Goal: Transaction & Acquisition: Subscribe to service/newsletter

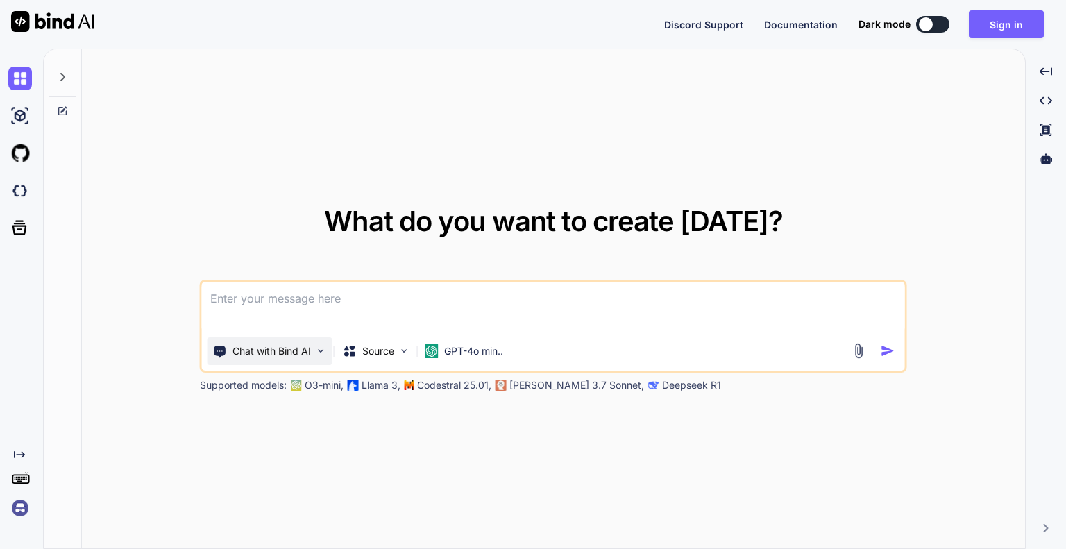
click at [303, 358] on div "Chat with Bind AI" at bounding box center [269, 351] width 125 height 28
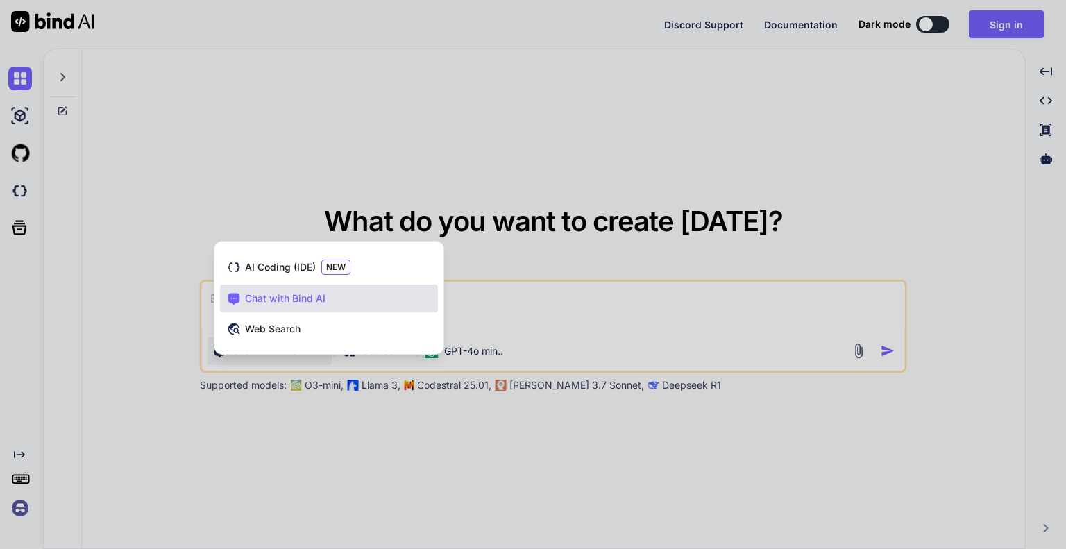
click at [305, 405] on div at bounding box center [533, 274] width 1066 height 549
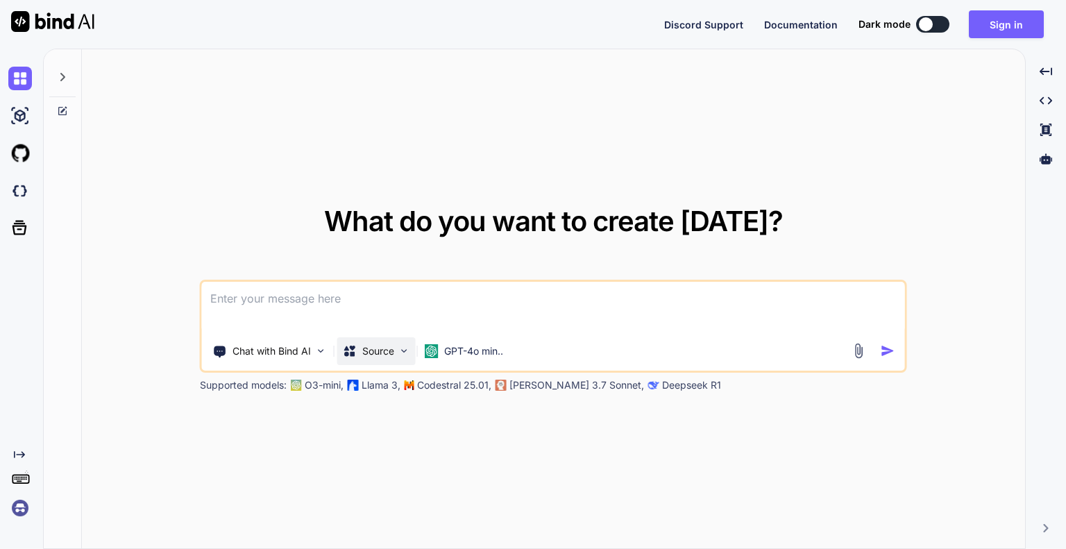
click at [383, 344] on p "Source" at bounding box center [378, 351] width 32 height 14
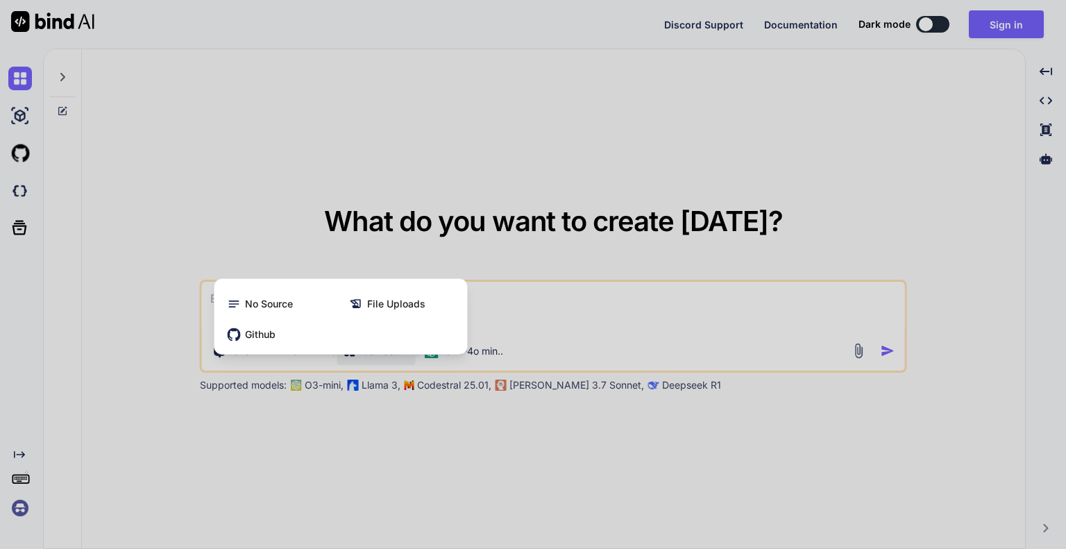
click at [383, 343] on div "Github" at bounding box center [340, 335] width 241 height 28
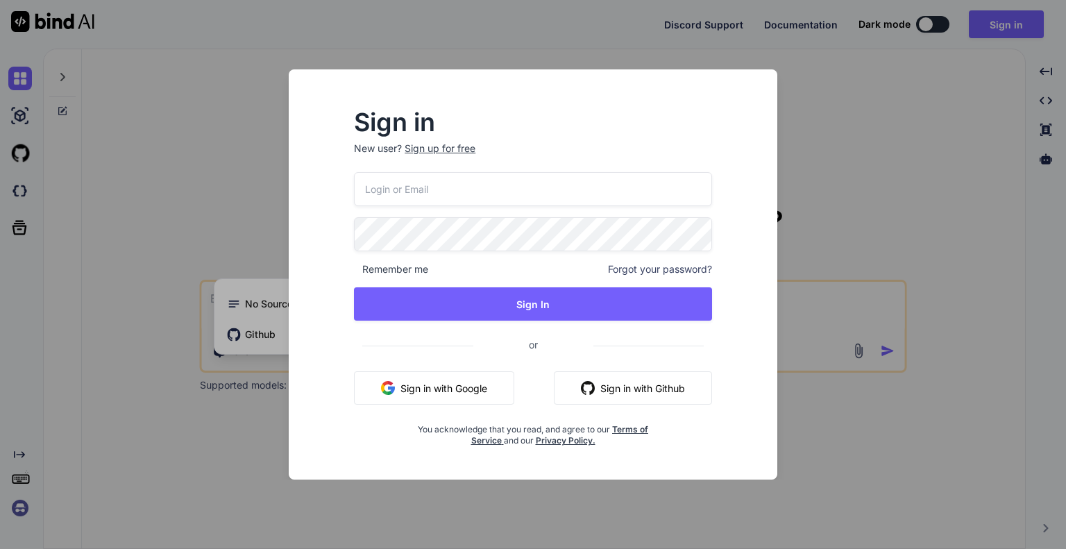
click at [558, 488] on div "Sign in New user? Sign up for free Remember me Forgot your password? Sign In or…" at bounding box center [533, 274] width 1066 height 549
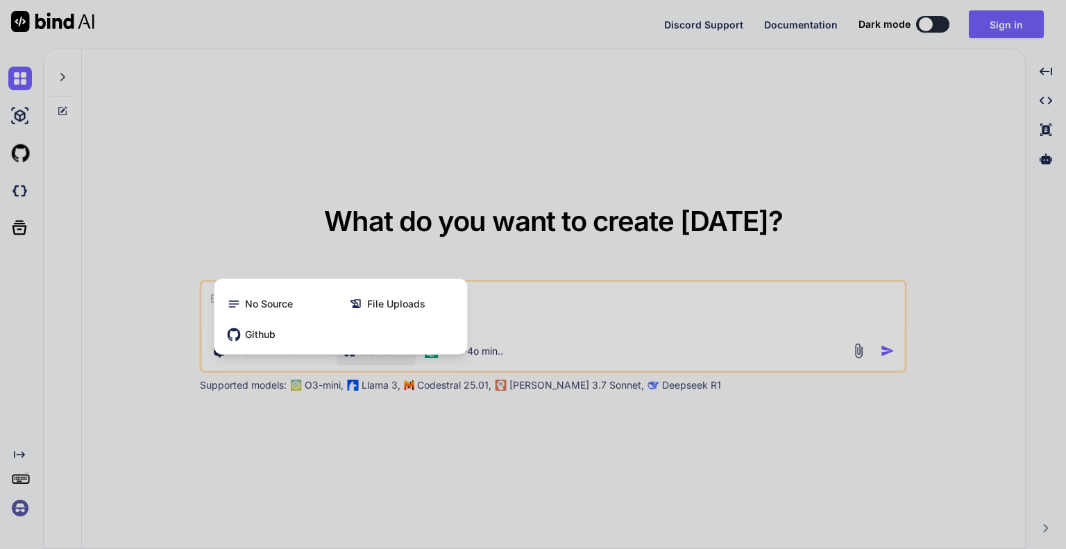
click at [525, 346] on div at bounding box center [533, 274] width 1066 height 549
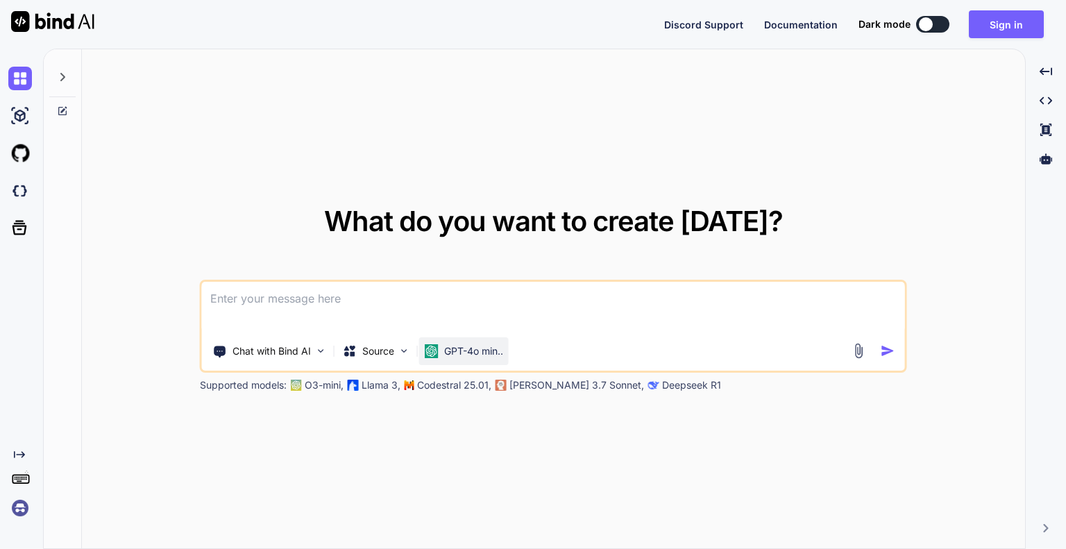
click at [463, 354] on p "GPT-4o min.." at bounding box center [473, 351] width 59 height 14
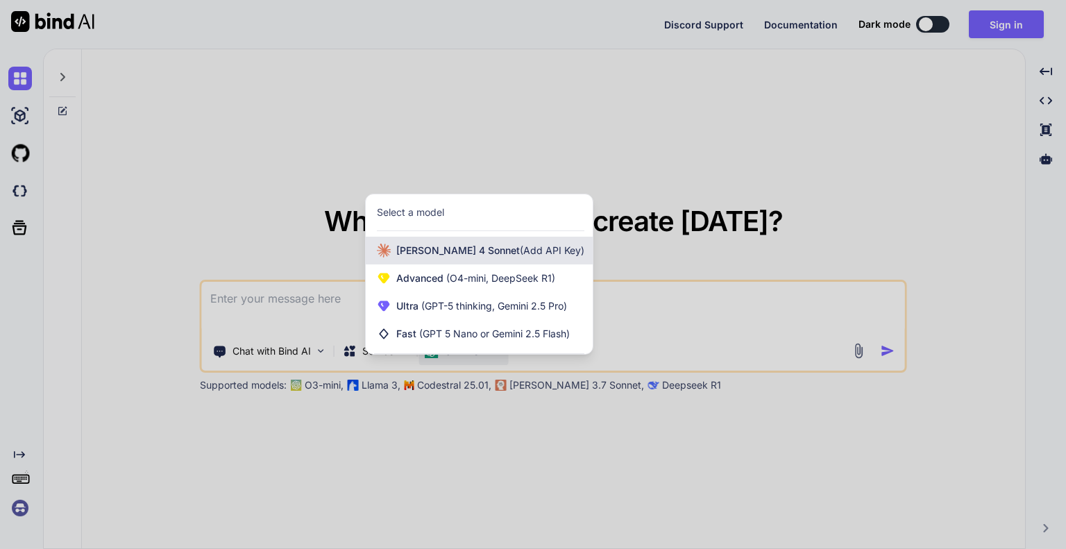
click at [489, 261] on div "Claude 4 Sonnet (Add API Key)" at bounding box center [479, 251] width 227 height 28
type textarea "x"
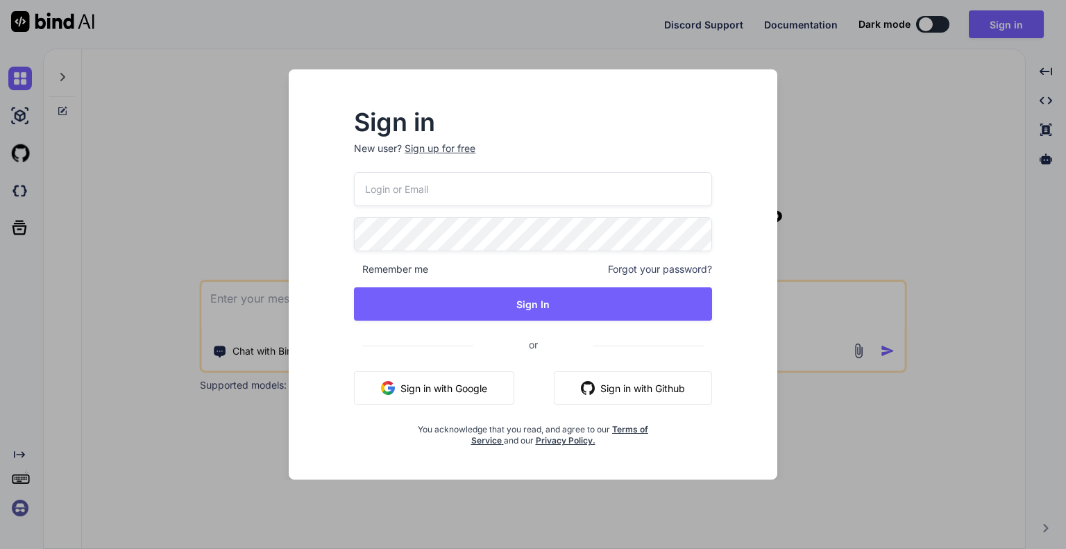
click at [561, 466] on div "Sign in New user? Sign up for free Remember me Forgot your password? Sign In or…" at bounding box center [533, 286] width 466 height 385
click at [531, 479] on div "Sign in New user? Sign up for free Remember me Forgot your password? Sign In or…" at bounding box center [533, 274] width 1066 height 549
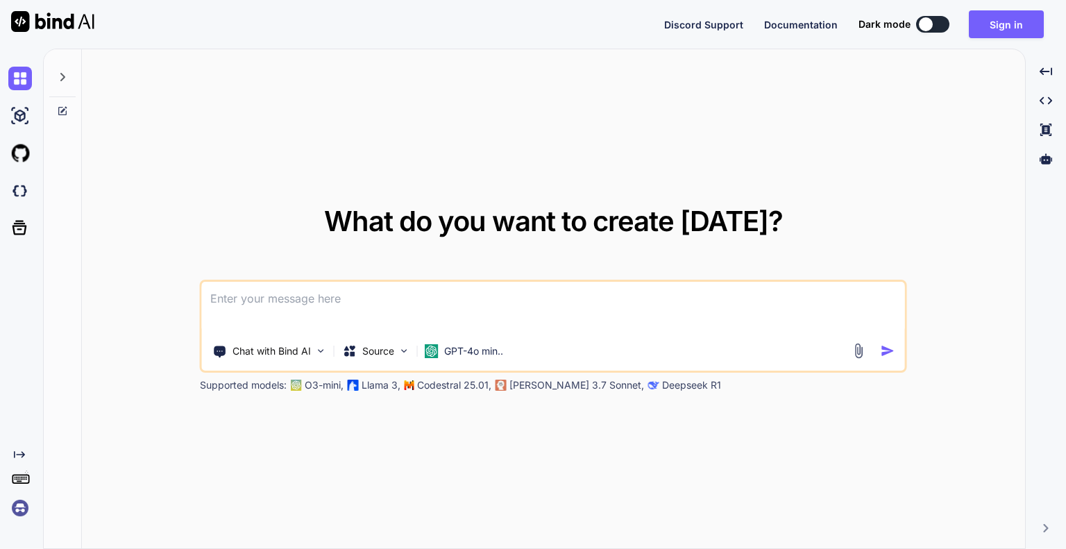
click at [303, 289] on textarea at bounding box center [553, 307] width 703 height 51
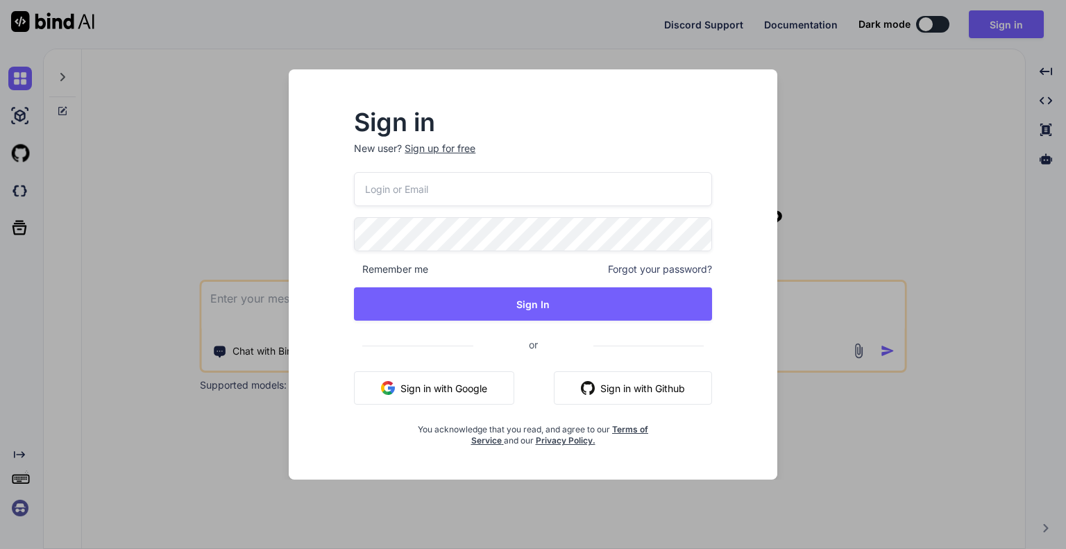
click at [439, 378] on button "Sign in with Google" at bounding box center [434, 387] width 160 height 33
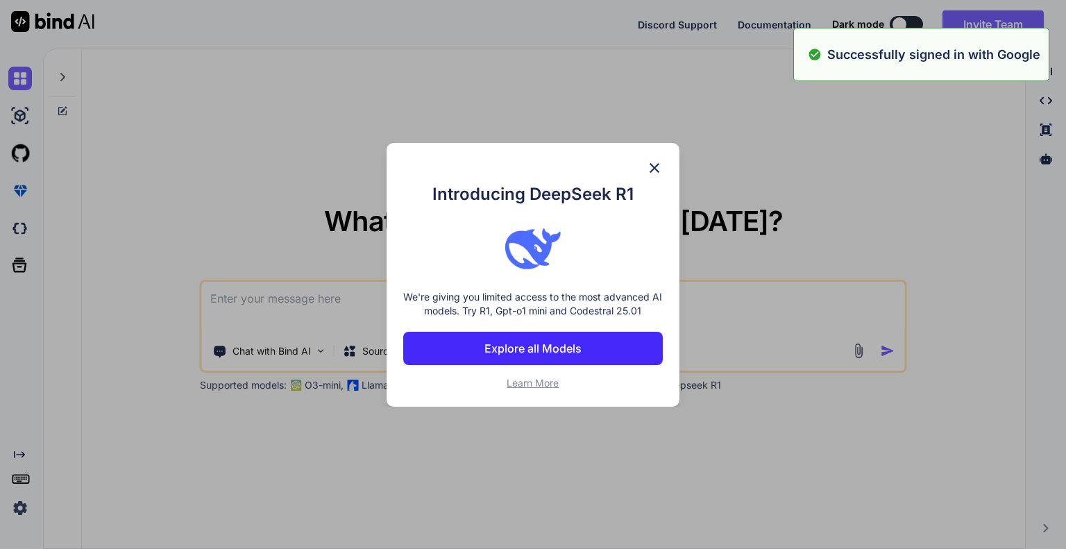
type textarea "x"
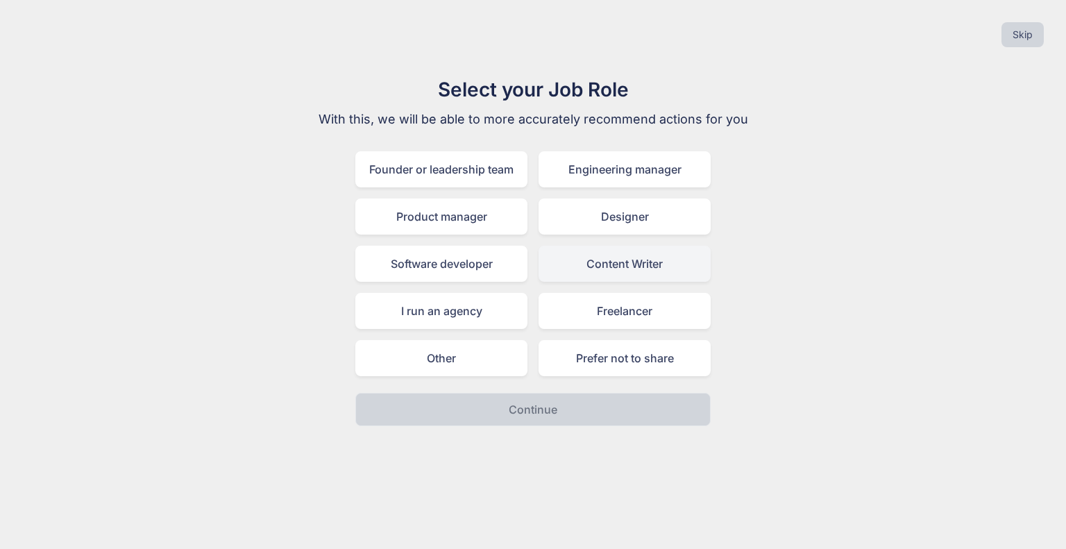
click at [550, 271] on div "Content Writer" at bounding box center [624, 264] width 172 height 36
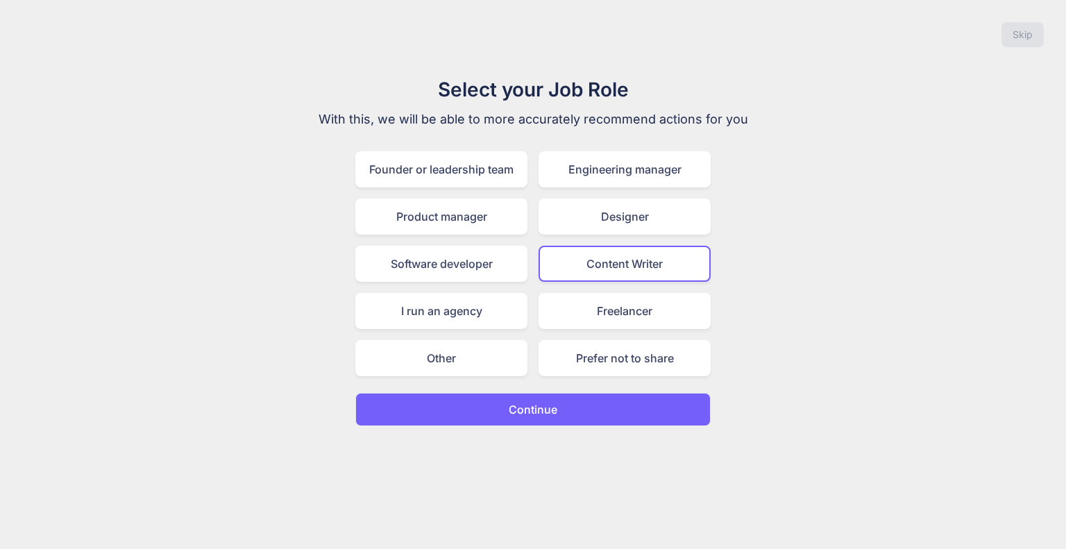
click at [447, 411] on button "Continue" at bounding box center [532, 409] width 355 height 33
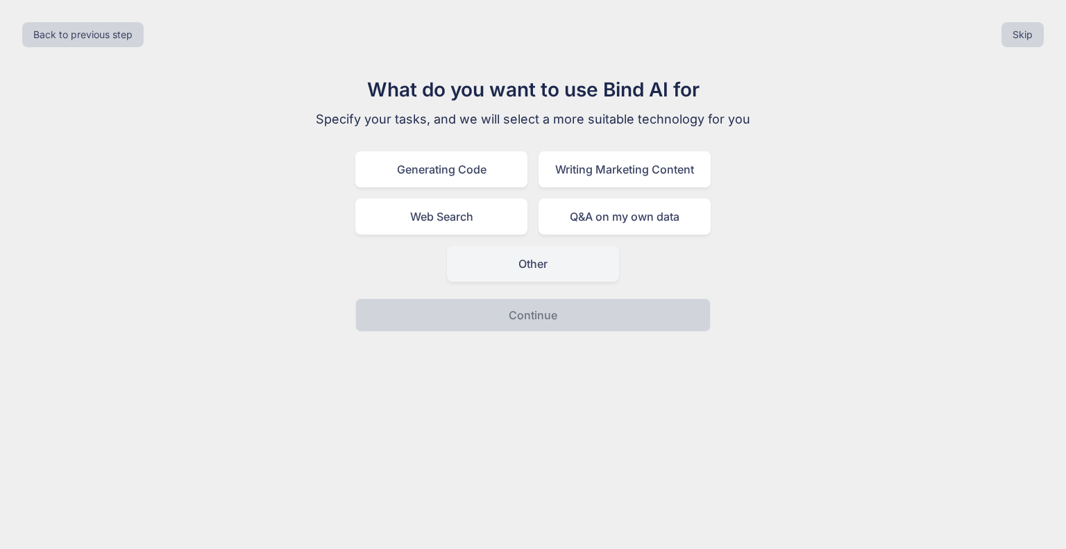
click at [520, 273] on div "Other" at bounding box center [533, 264] width 172 height 36
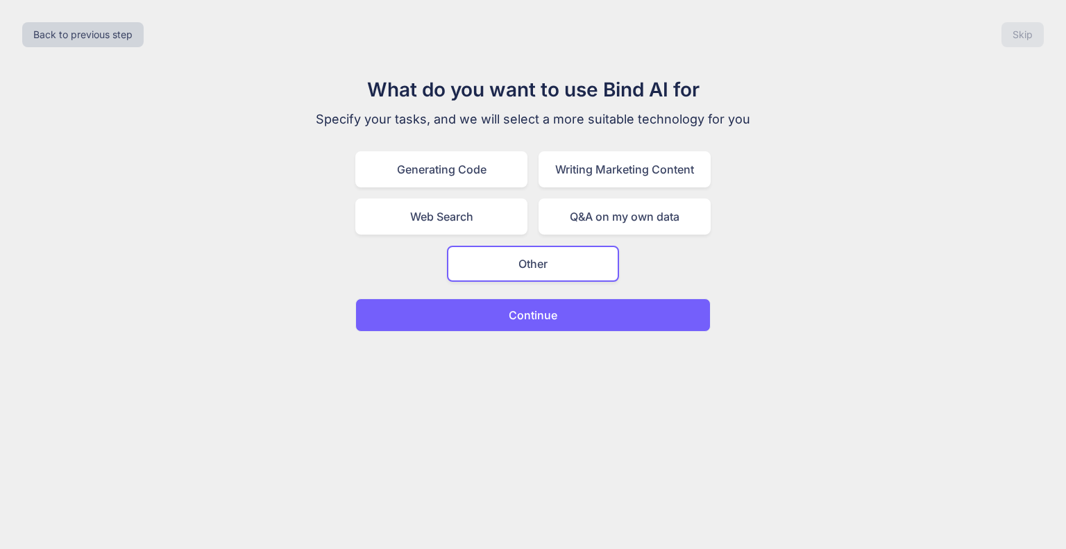
click at [520, 326] on button "Continue" at bounding box center [532, 314] width 355 height 33
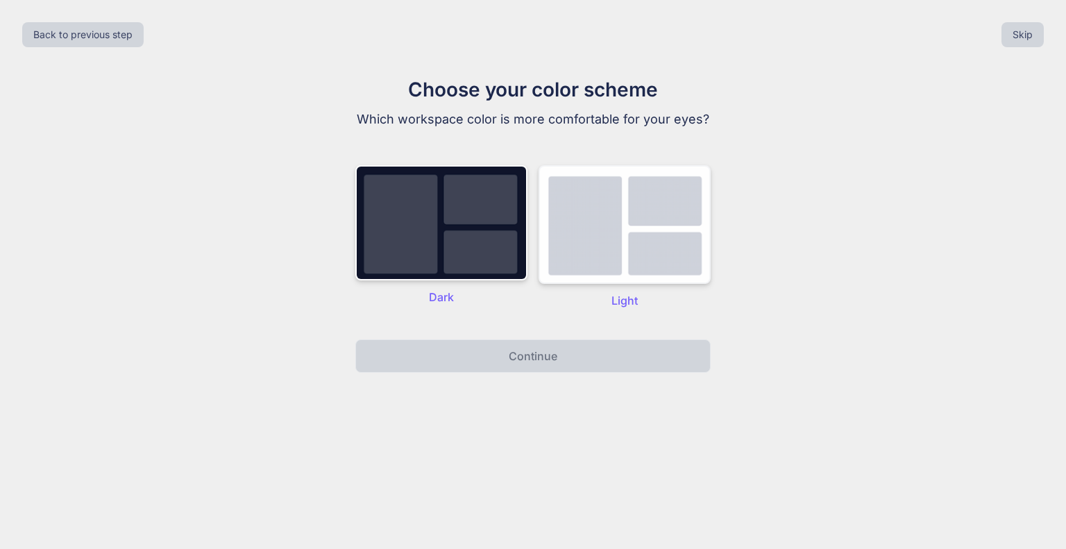
click at [590, 246] on img at bounding box center [624, 224] width 172 height 119
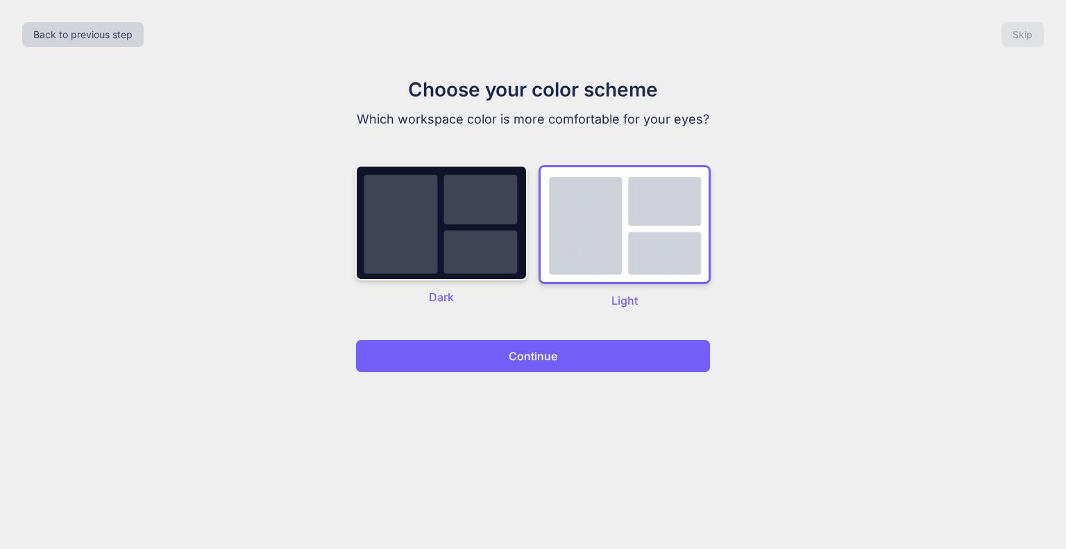
click at [561, 352] on button "Continue" at bounding box center [532, 355] width 355 height 33
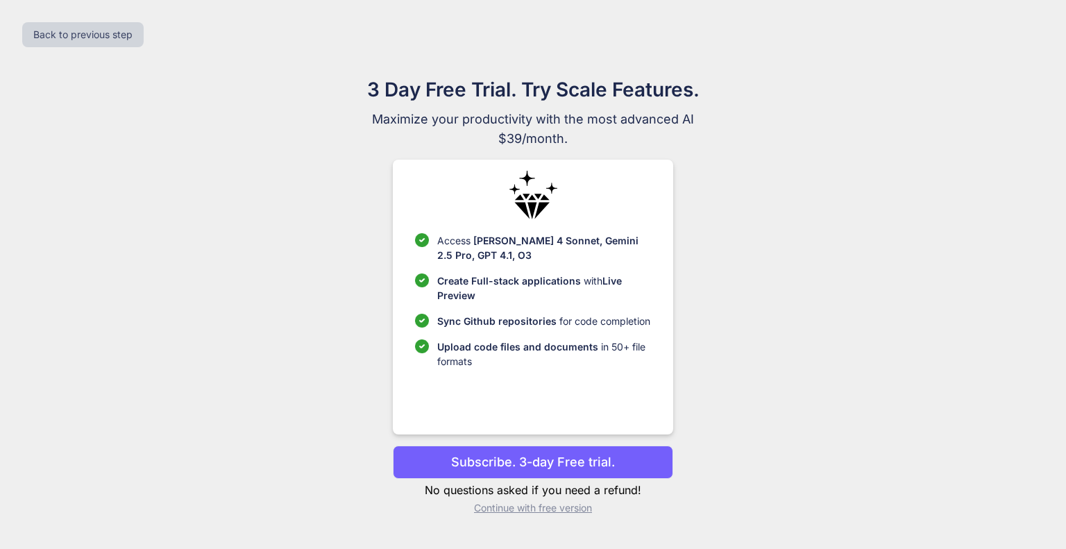
click at [567, 471] on p "Subscribe. 3-day Free trial." at bounding box center [533, 461] width 164 height 19
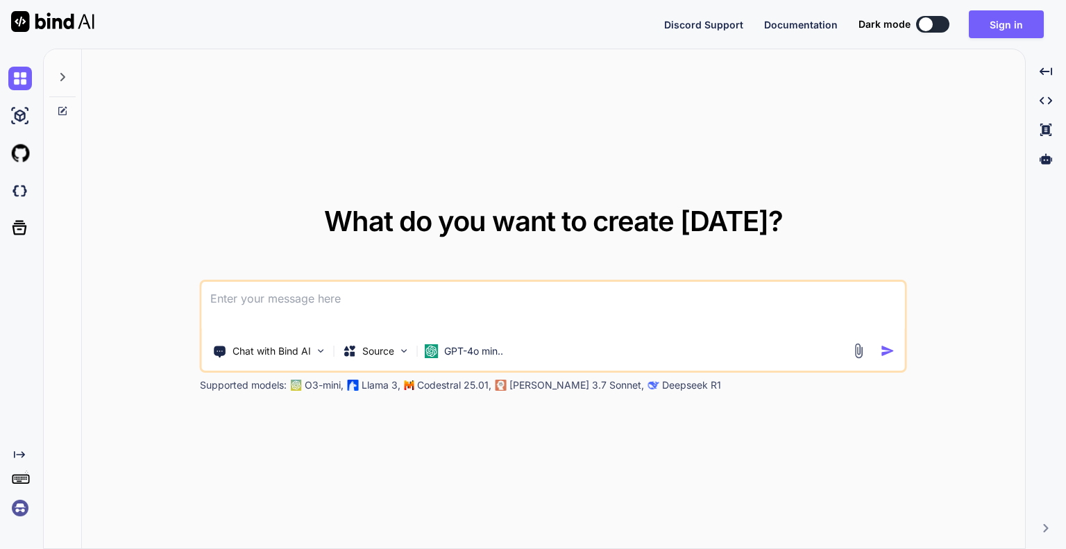
click at [15, 458] on icon "Created with Pixso." at bounding box center [19, 454] width 11 height 11
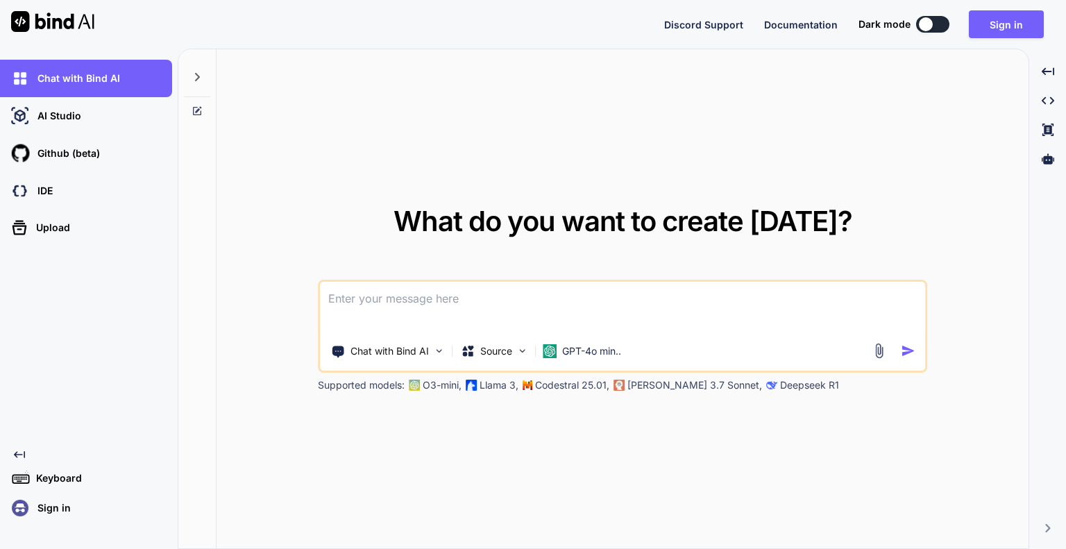
click at [15, 458] on icon "Created with Pixso." at bounding box center [19, 454] width 11 height 11
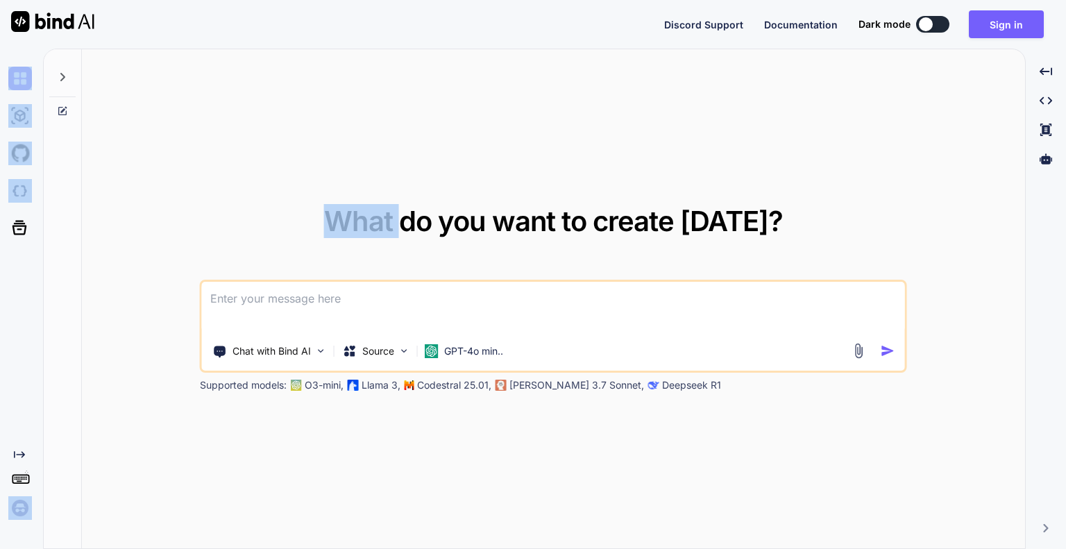
click at [15, 458] on icon "Created with Pixso." at bounding box center [19, 454] width 11 height 11
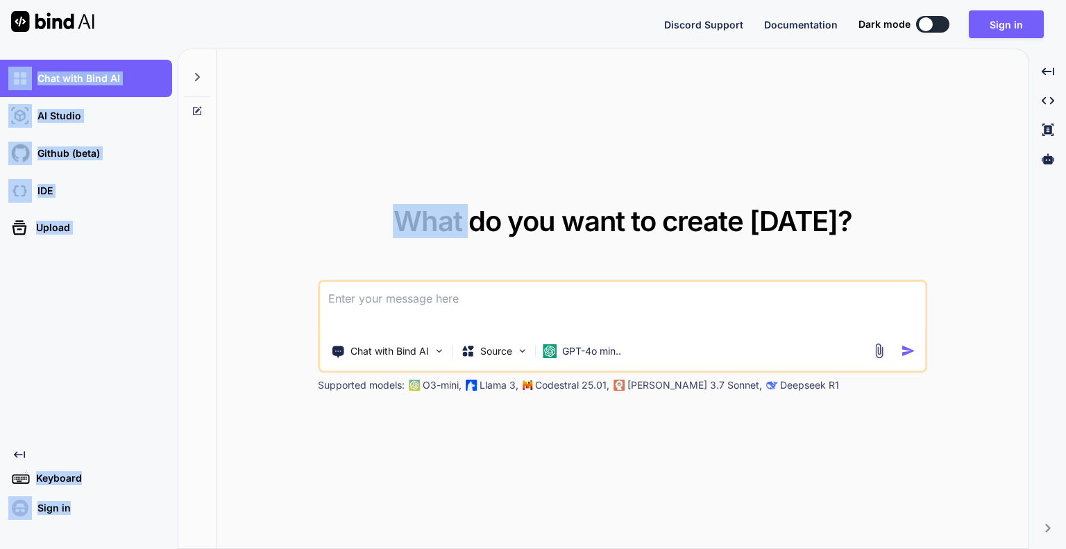
click at [15, 458] on icon "Created with Pixso." at bounding box center [19, 454] width 11 height 11
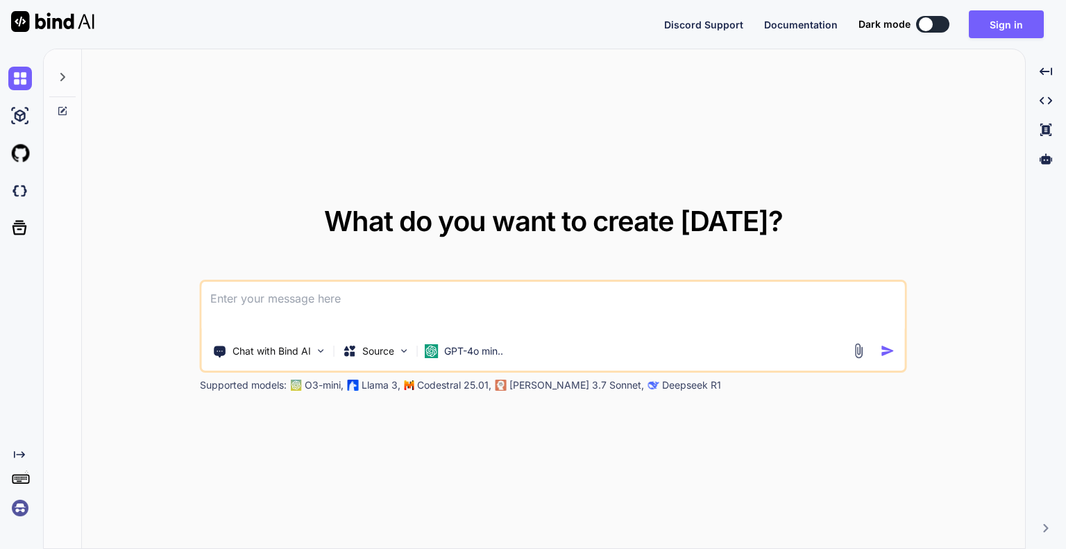
click at [18, 455] on icon "Created with Pixso." at bounding box center [19, 454] width 11 height 11
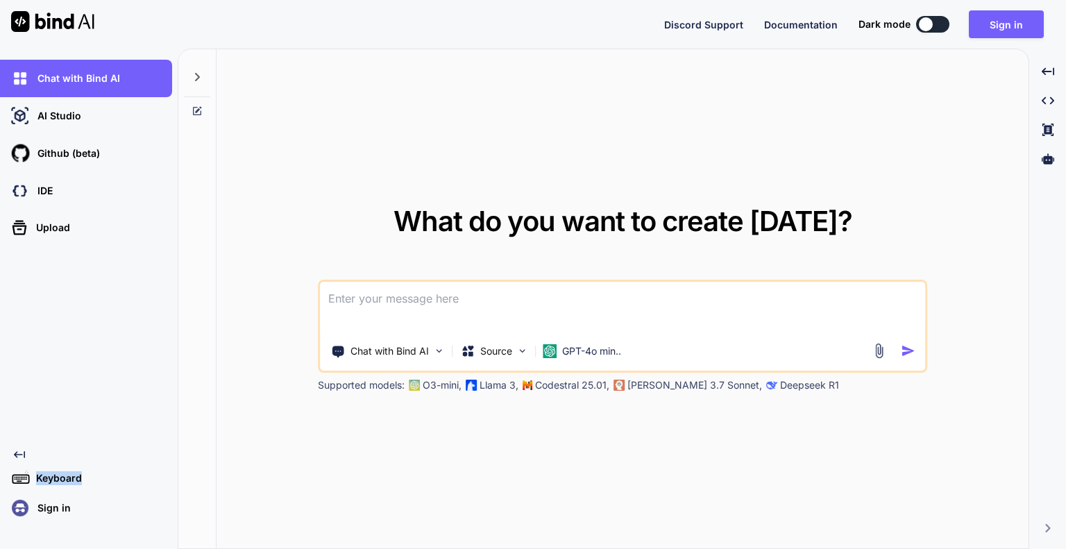
click at [18, 455] on icon "Created with Pixso." at bounding box center [19, 454] width 11 height 11
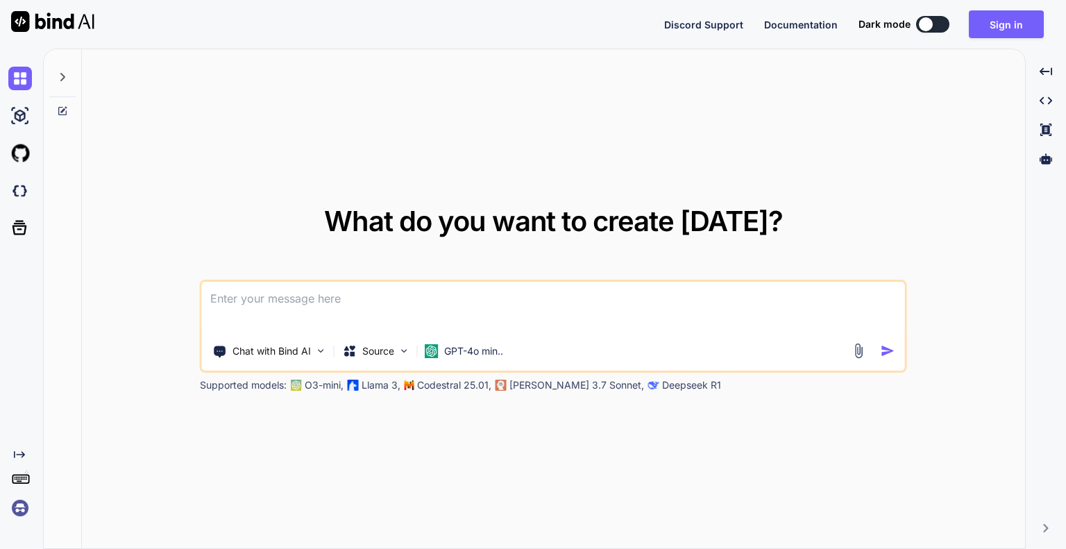
click at [22, 471] on icon at bounding box center [20, 477] width 19 height 19
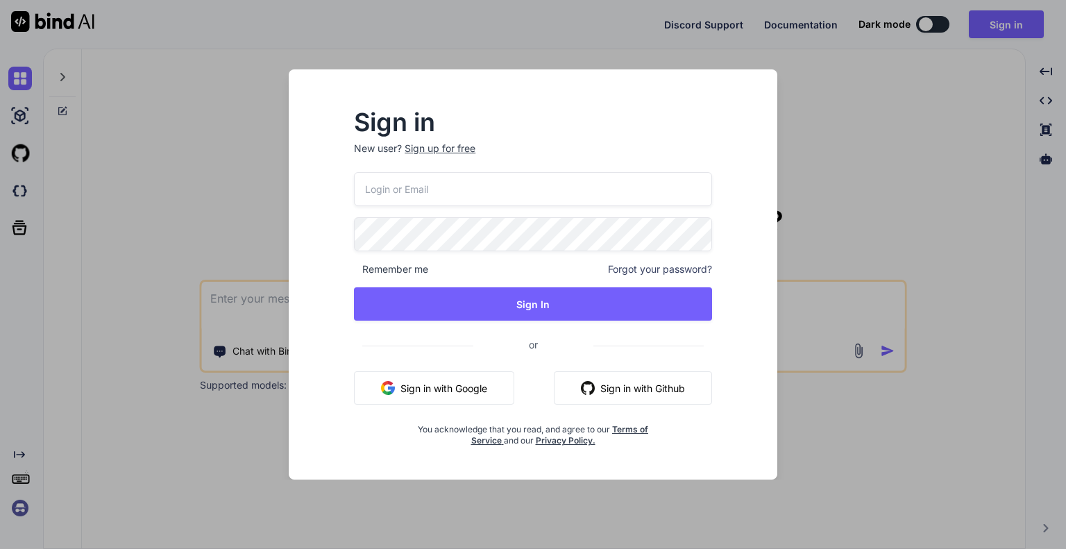
click at [22, 471] on div "Sign in New user? Sign up for free Remember me Forgot your password? Sign In or…" at bounding box center [533, 274] width 1066 height 549
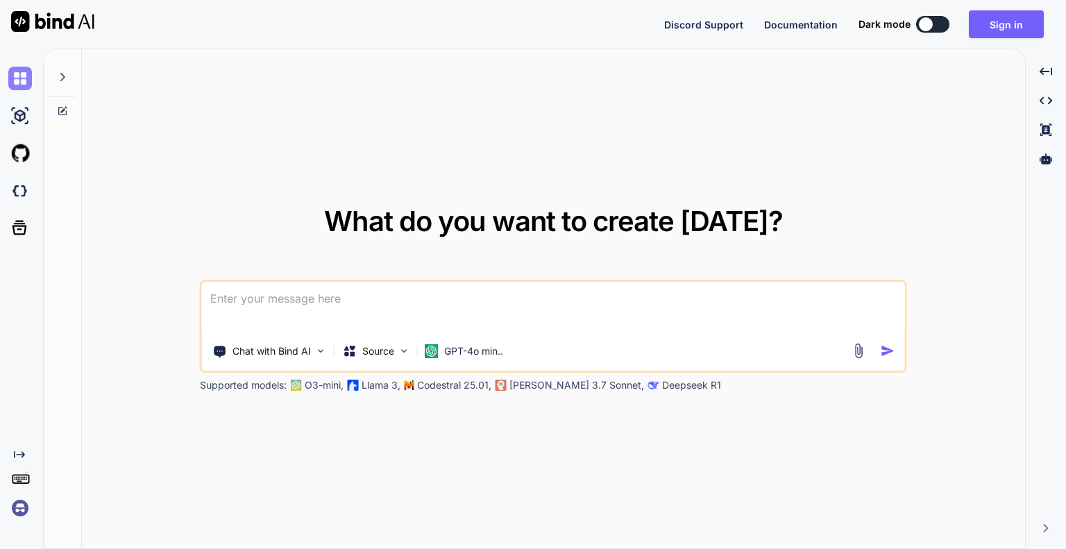
click at [8, 78] on img at bounding box center [20, 79] width 24 height 24
click at [17, 110] on img at bounding box center [20, 116] width 24 height 24
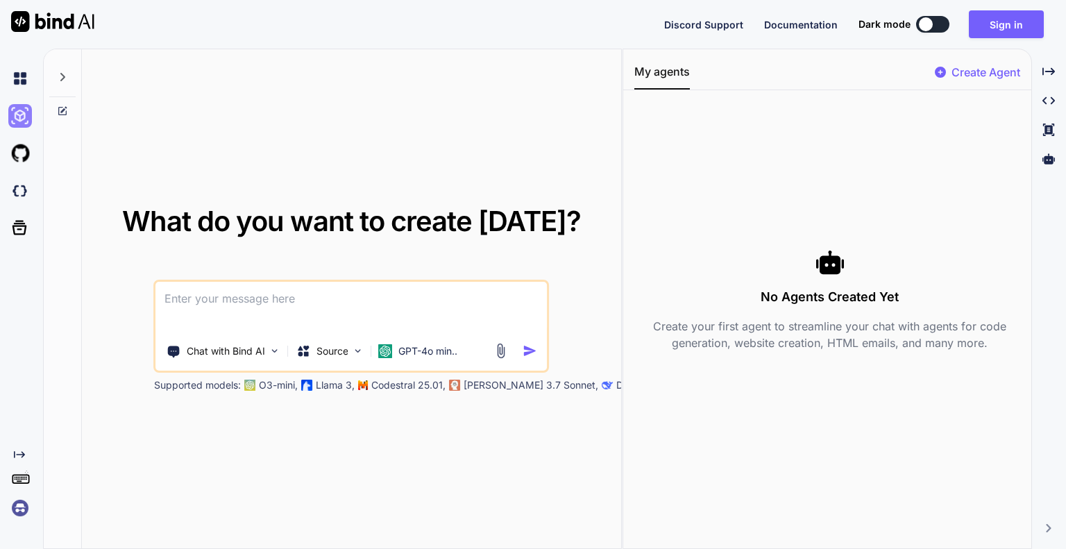
click at [17, 110] on img at bounding box center [20, 116] width 24 height 24
click at [61, 83] on div at bounding box center [62, 73] width 26 height 48
type textarea "x"
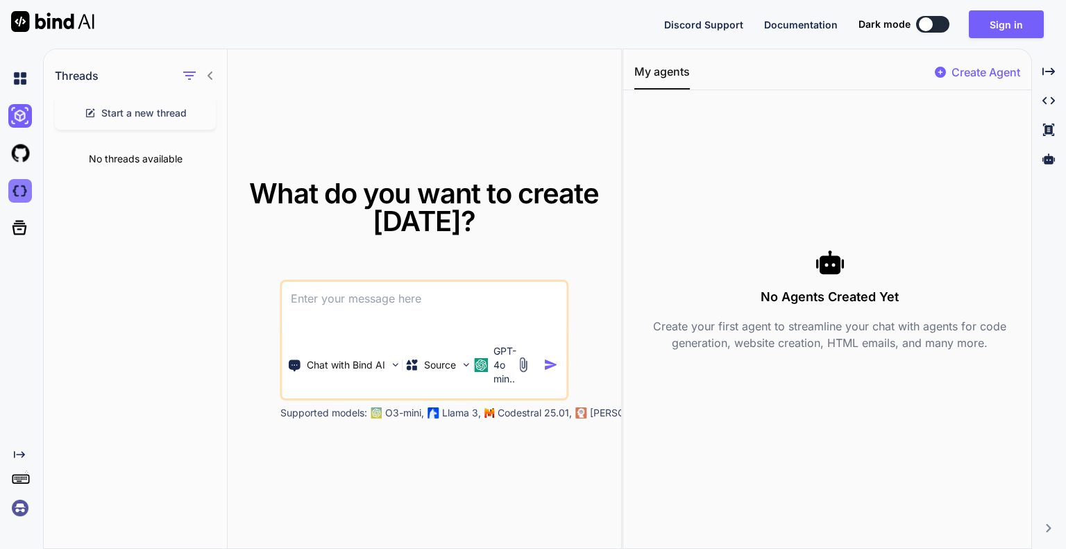
click at [20, 187] on img at bounding box center [20, 191] width 24 height 24
click at [1046, 70] on icon "Created with Pixso." at bounding box center [1048, 71] width 12 height 12
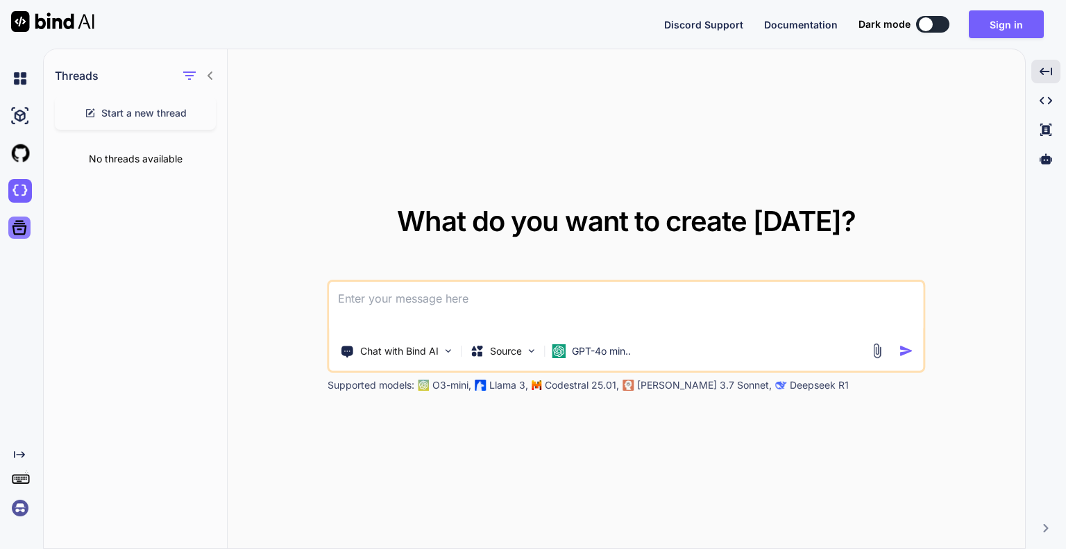
click at [19, 228] on icon at bounding box center [19, 227] width 19 height 19
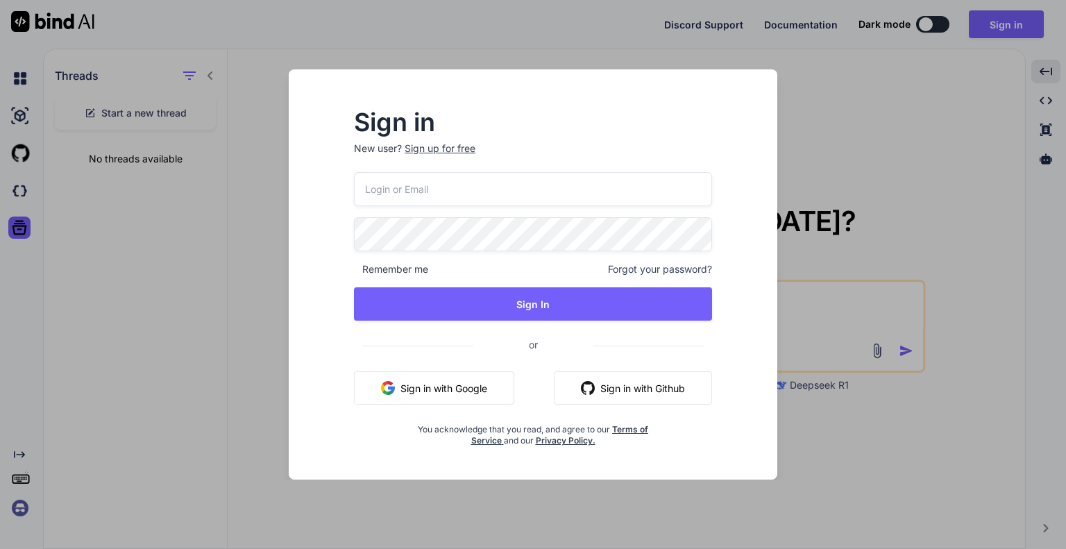
click at [147, 216] on div "Sign in New user? Sign up for free Remember me Forgot your password? Sign In or…" at bounding box center [533, 274] width 1066 height 549
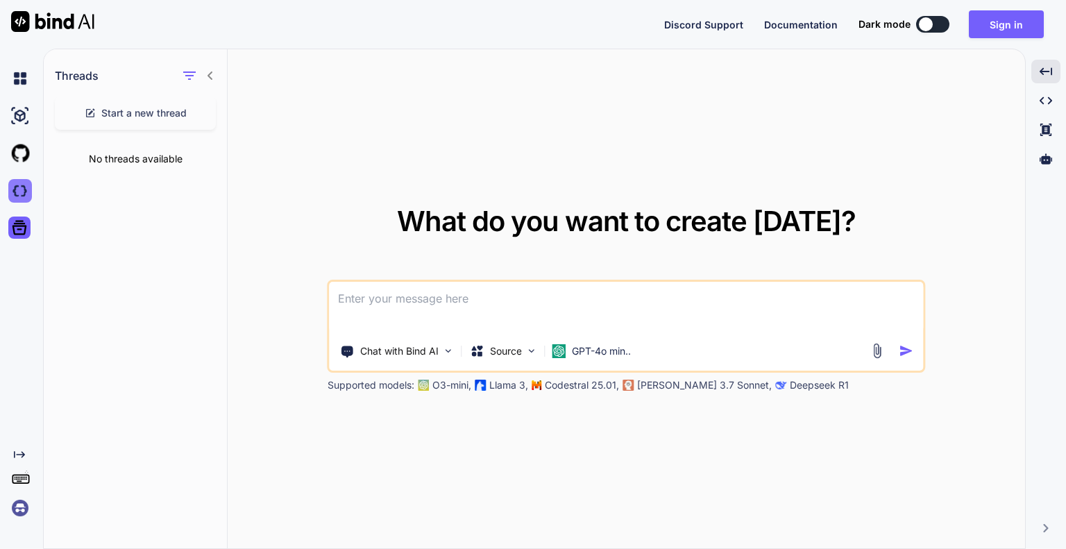
click at [11, 187] on img at bounding box center [20, 191] width 24 height 24
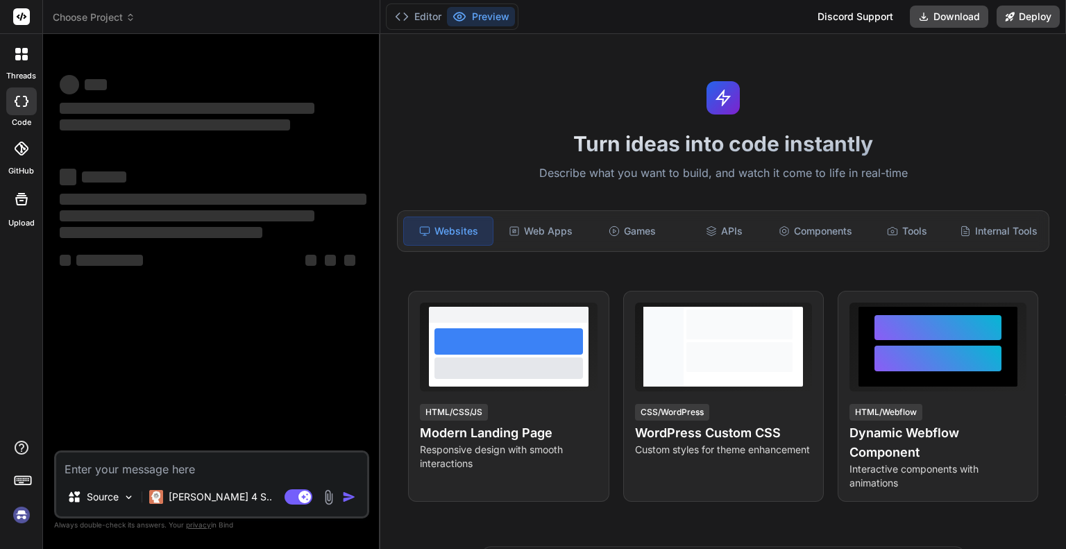
type textarea "x"
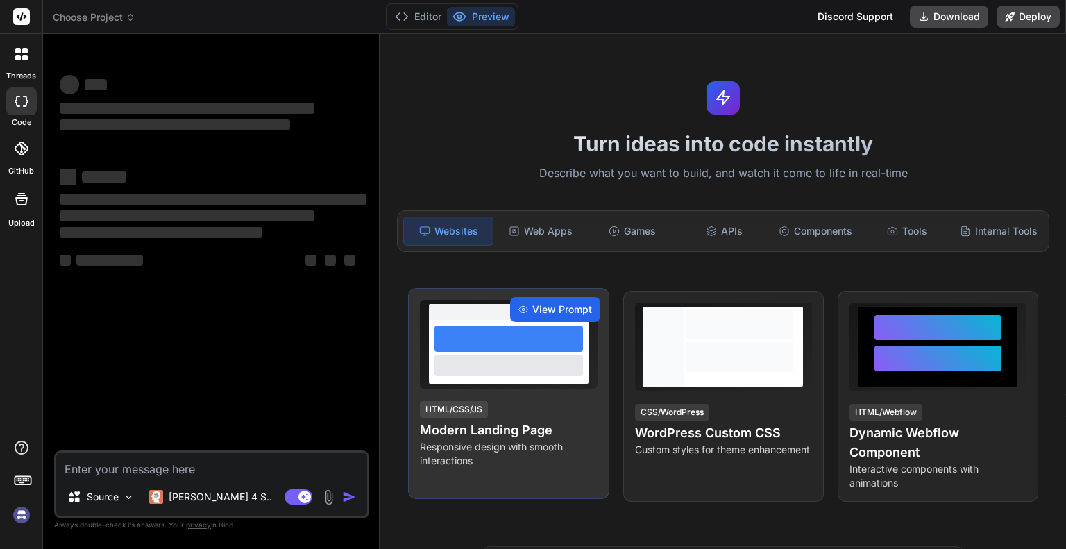
type textarea "x"
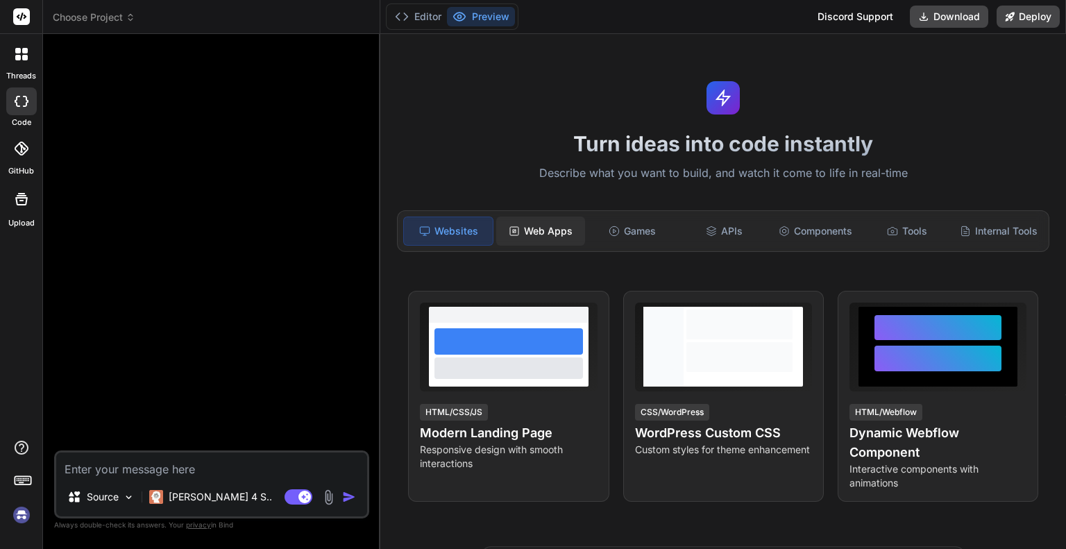
click at [531, 230] on div "Web Apps" at bounding box center [540, 230] width 89 height 29
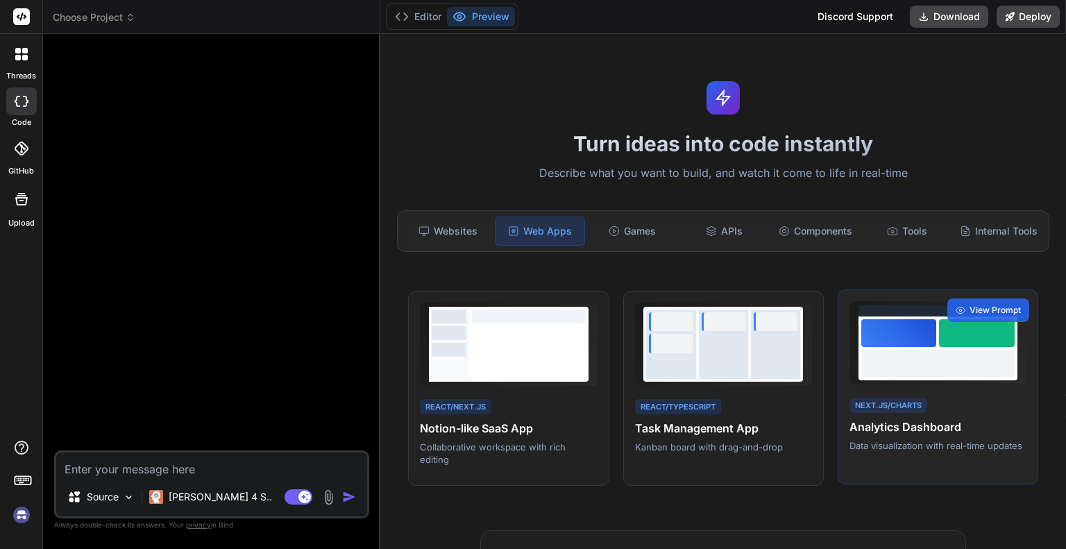
click at [905, 338] on div at bounding box center [899, 333] width 76 height 28
click at [896, 347] on div at bounding box center [899, 333] width 76 height 28
click at [898, 347] on div at bounding box center [899, 333] width 76 height 28
